Goal: Task Accomplishment & Management: Use online tool/utility

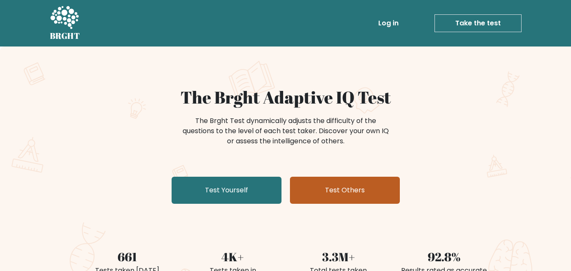
click at [373, 189] on link "Test Others" at bounding box center [345, 190] width 110 height 27
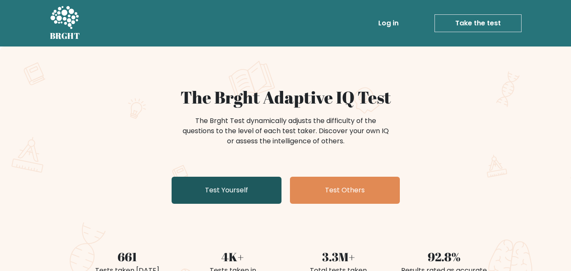
click at [228, 191] on link "Test Yourself" at bounding box center [227, 190] width 110 height 27
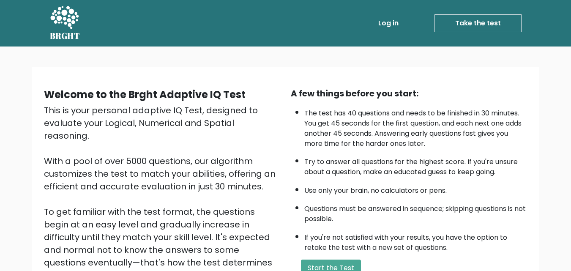
scroll to position [116, 0]
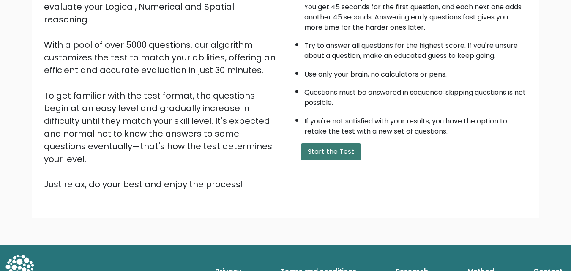
click at [348, 147] on button "Start the Test" at bounding box center [331, 151] width 60 height 17
